Goal: Task Accomplishment & Management: Manage account settings

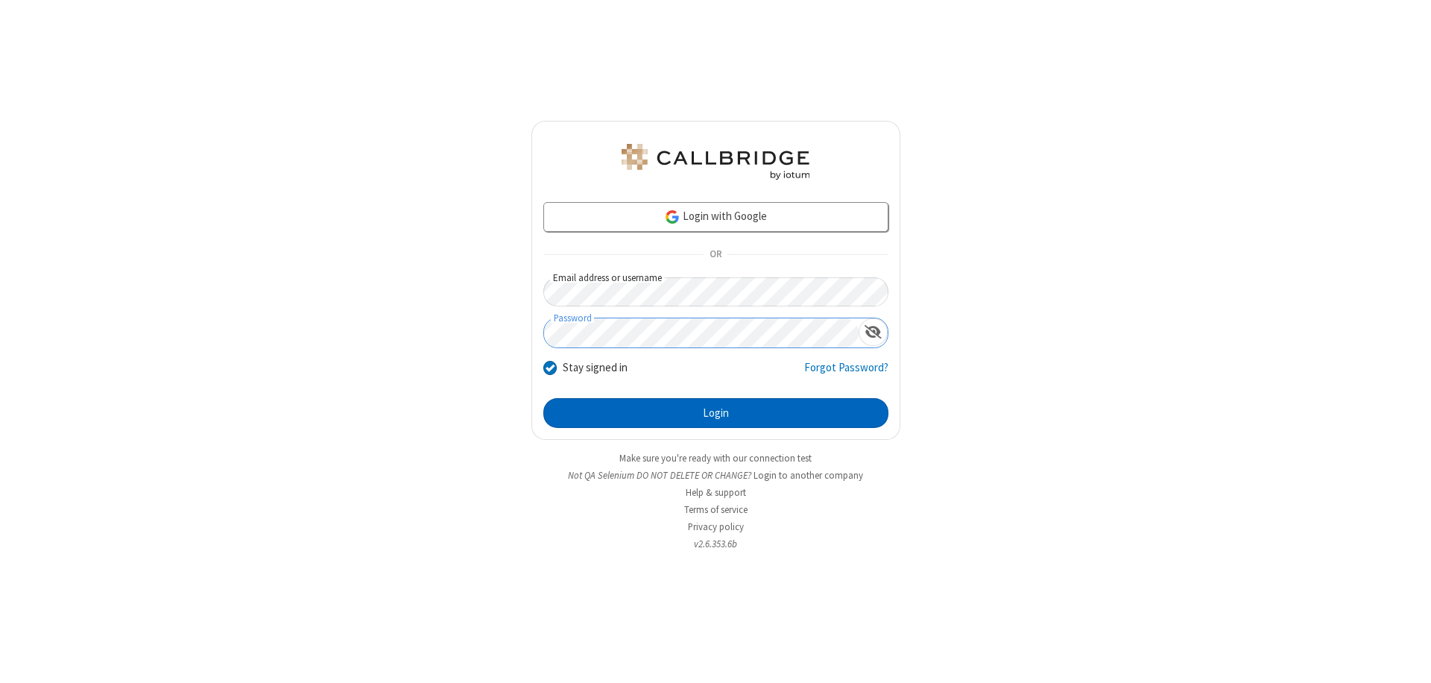
click at [715, 413] on button "Login" at bounding box center [715, 413] width 345 height 30
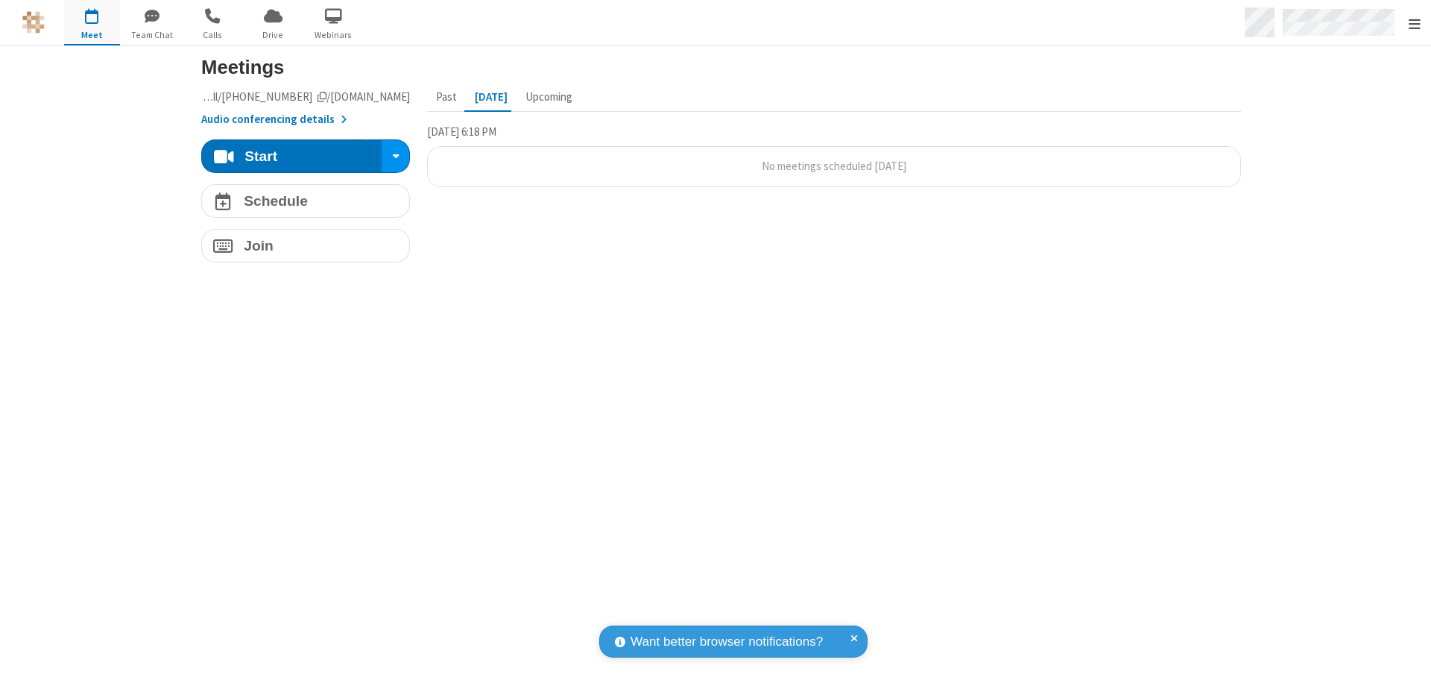
click at [1413, 23] on span "Open menu" at bounding box center [1414, 23] width 12 height 15
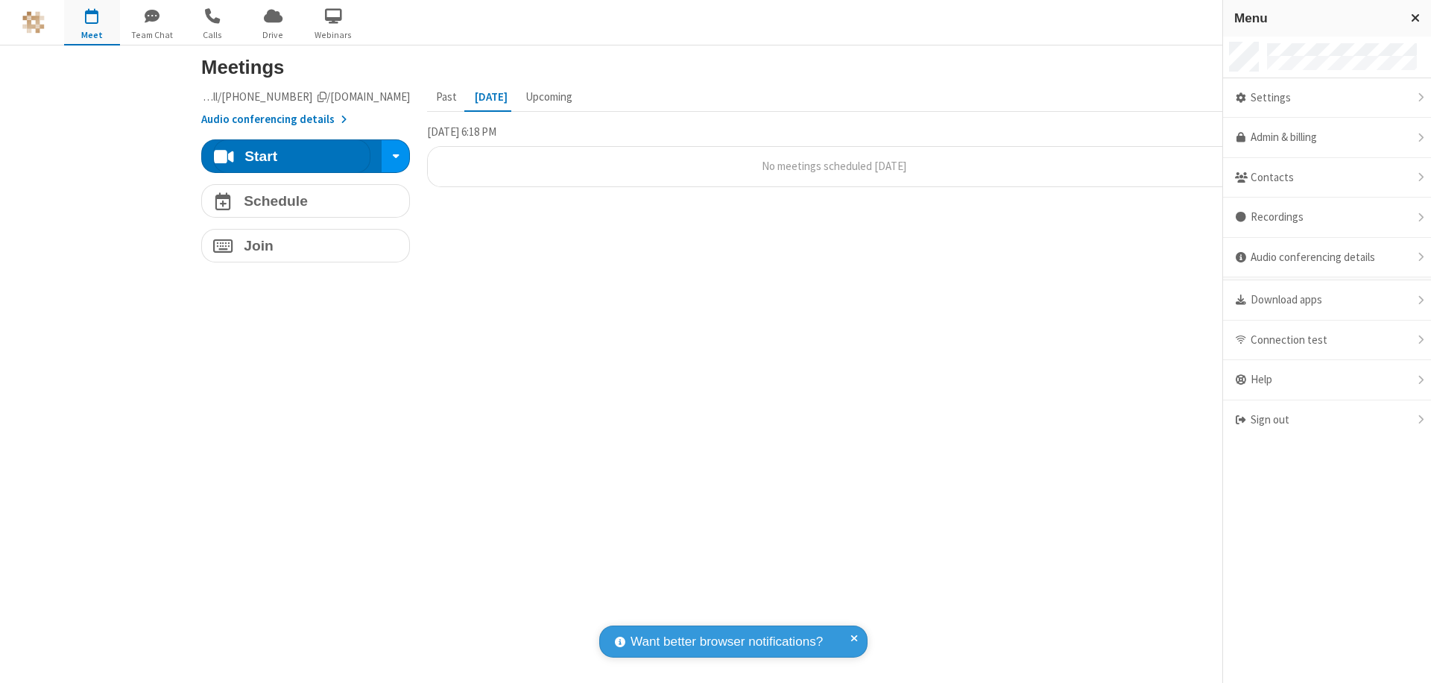
click at [1326, 98] on div "Settings" at bounding box center [1327, 98] width 208 height 40
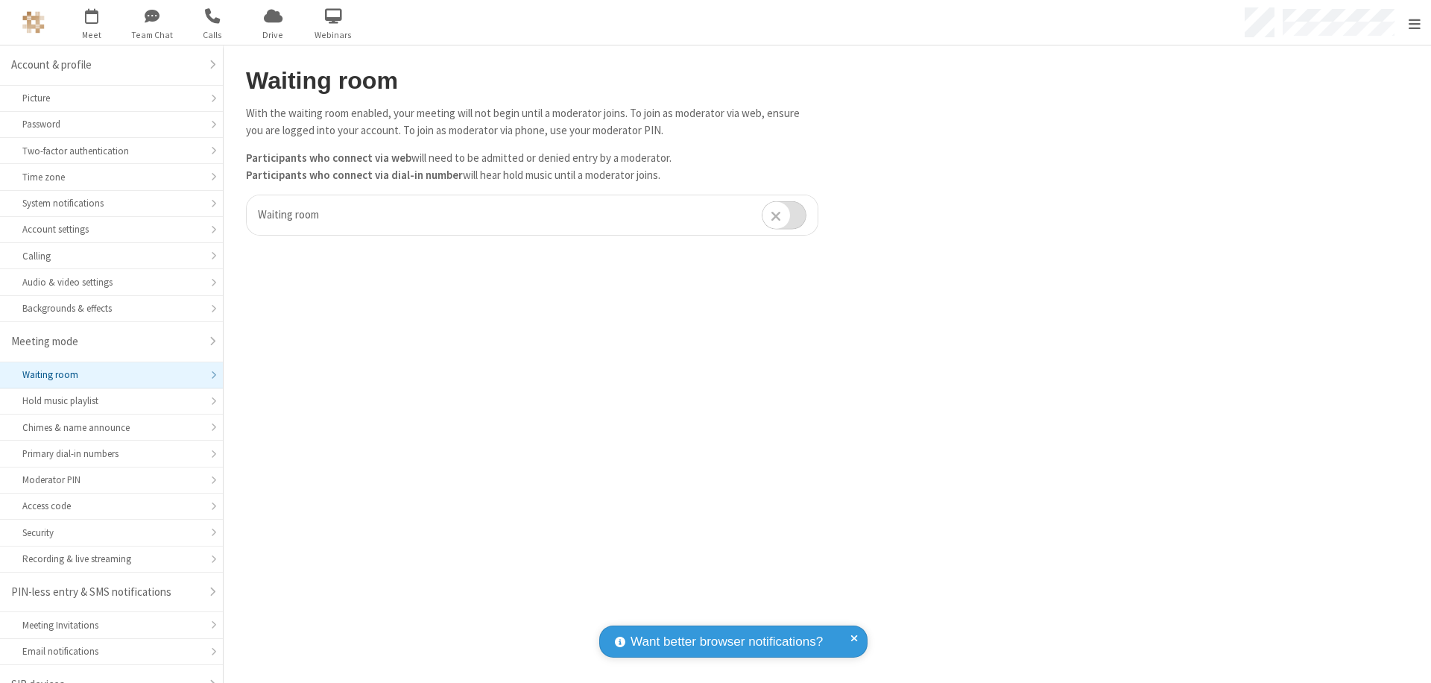
scroll to position [21, 0]
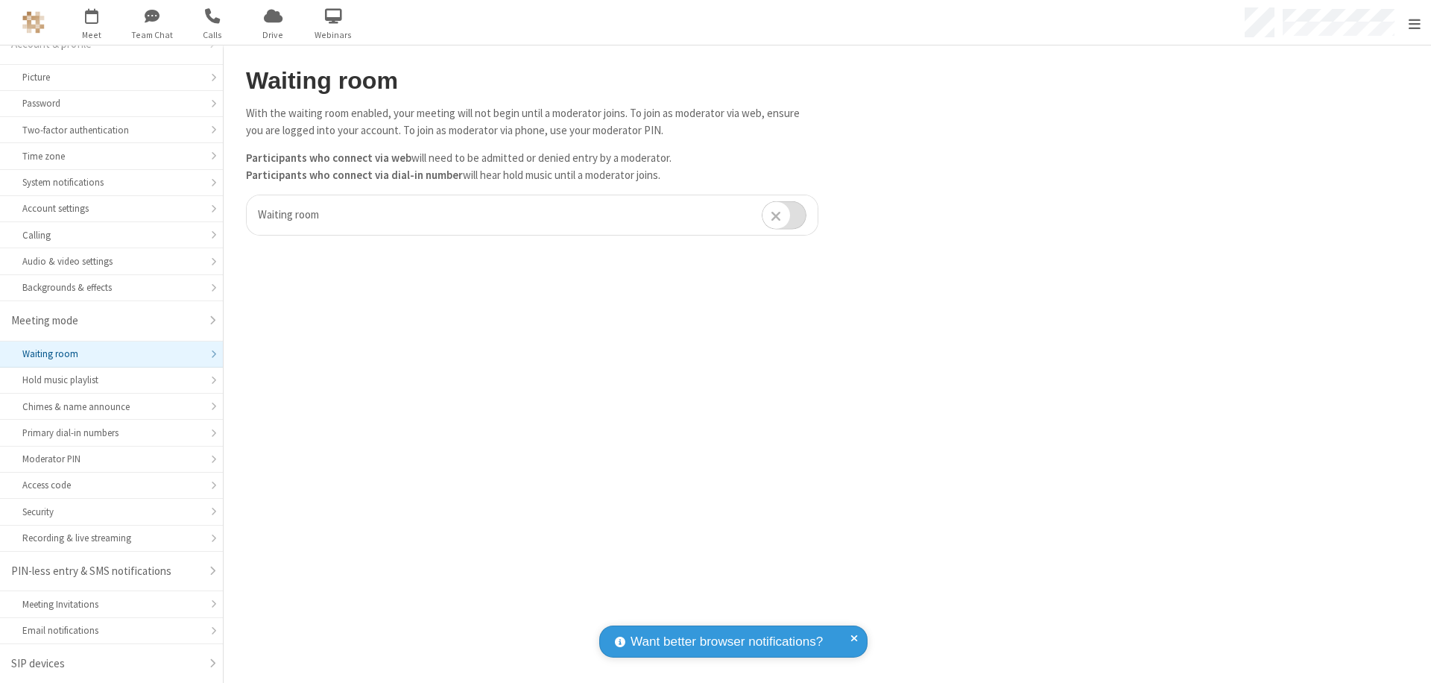
click at [784, 215] on input "checkbox" at bounding box center [784, 214] width 45 height 29
checkbox input "true"
click at [1413, 22] on span "Open menu" at bounding box center [1414, 23] width 12 height 15
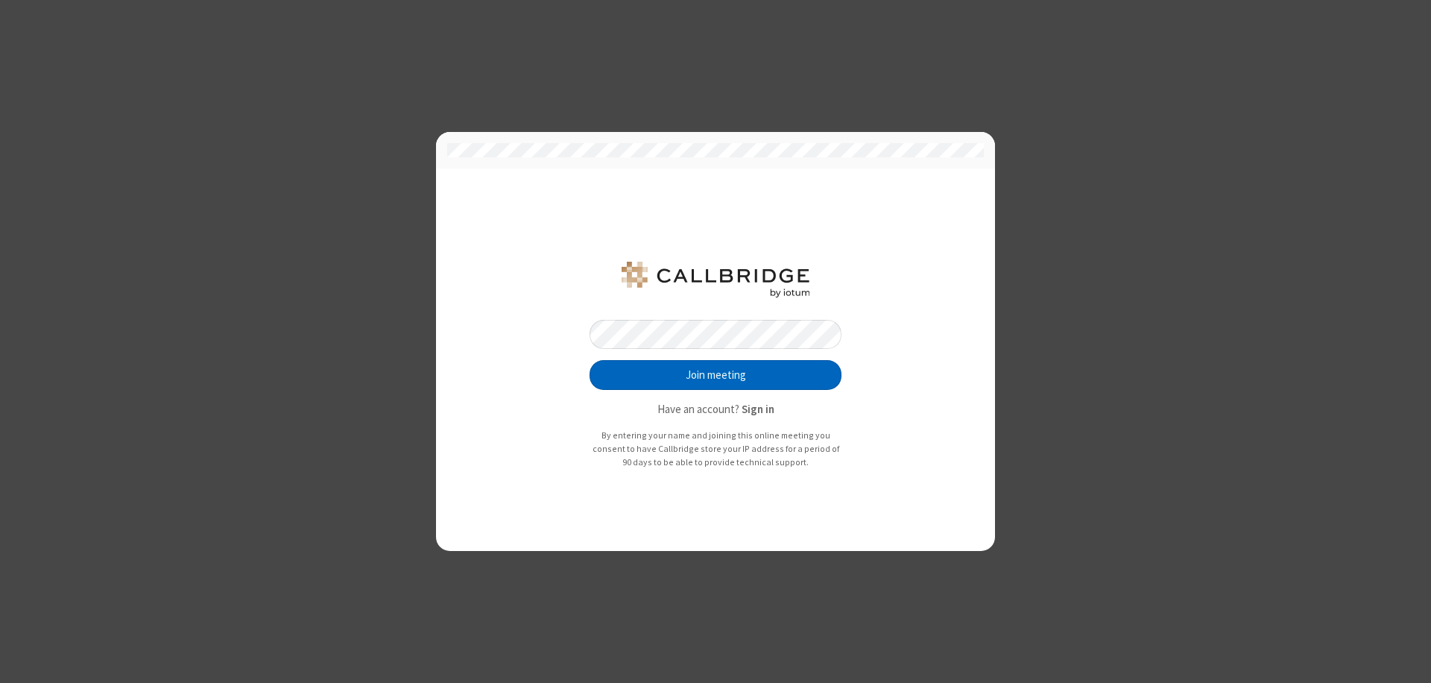
click at [715, 375] on button "Join meeting" at bounding box center [715, 375] width 252 height 30
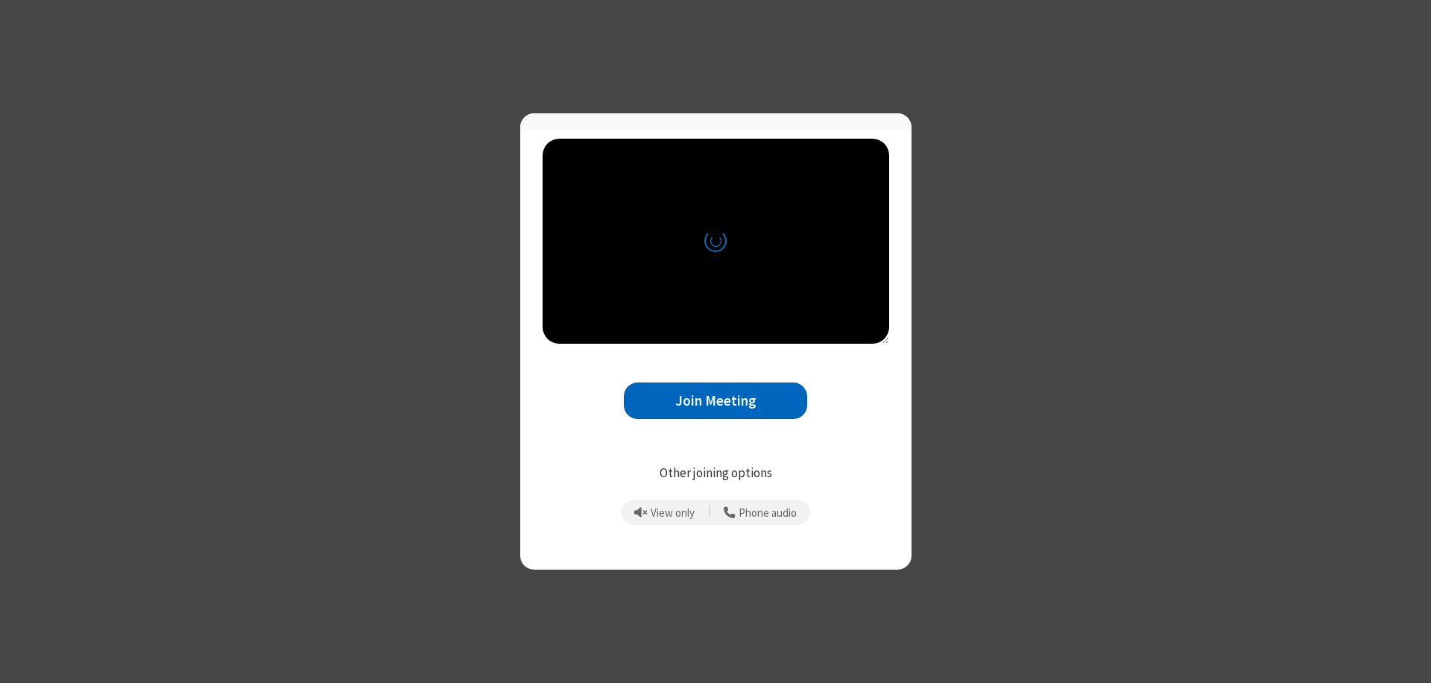
click at [715, 407] on button "Join Meeting" at bounding box center [715, 400] width 183 height 37
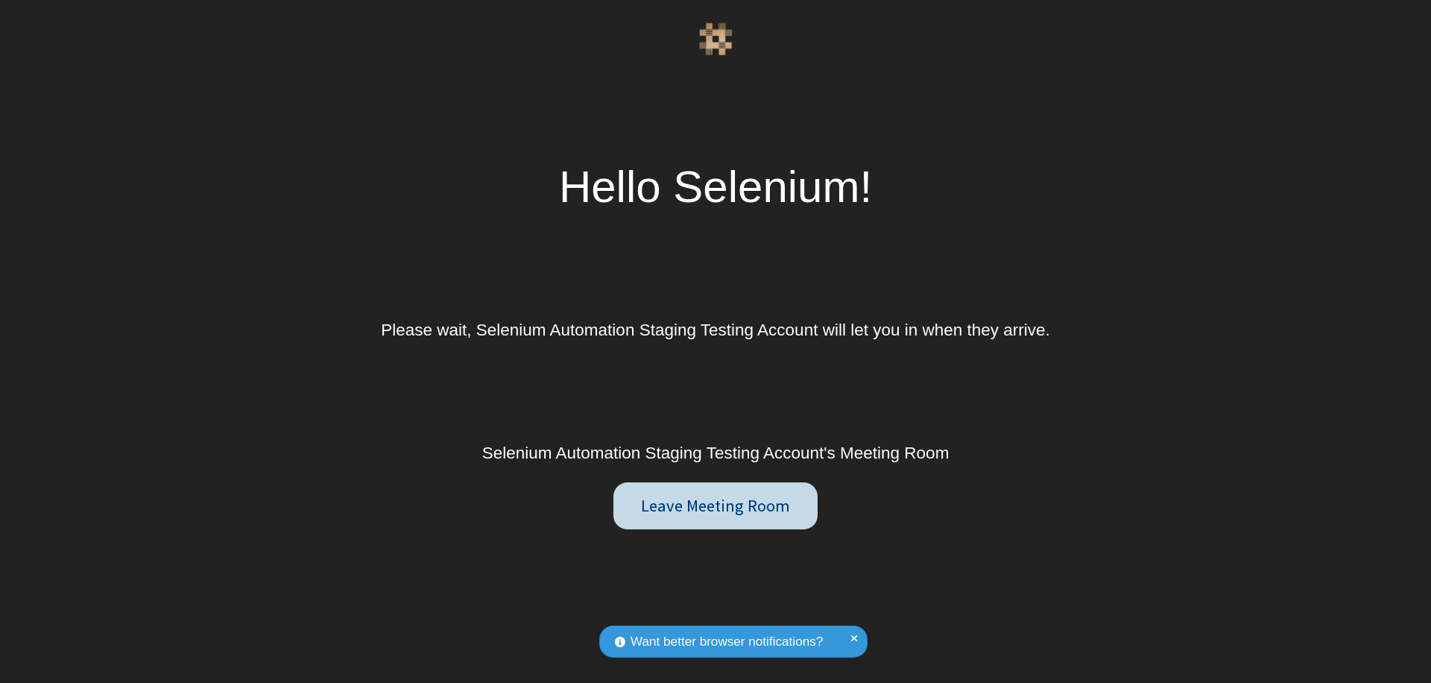
click at [715, 505] on button "Leave Meeting Room" at bounding box center [714, 506] width 203 height 48
